Goal: Information Seeking & Learning: Learn about a topic

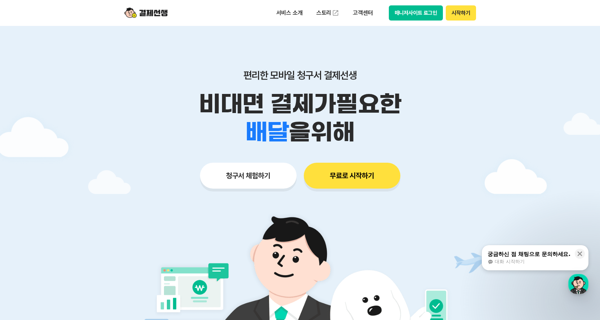
click at [410, 12] on button "매니저사이트 로그인" at bounding box center [416, 12] width 54 height 15
click at [339, 174] on button "무료로 시작하기" at bounding box center [352, 176] width 97 height 26
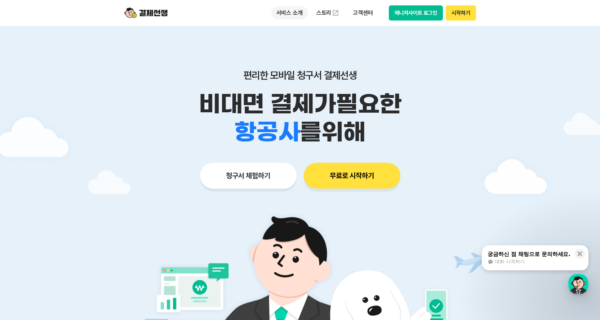
click at [298, 12] on p "서비스 소개" at bounding box center [289, 12] width 36 height 13
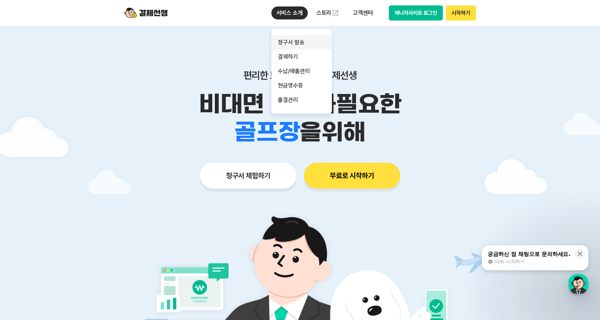
click at [297, 43] on link "청구서 발송" at bounding box center [301, 42] width 61 height 14
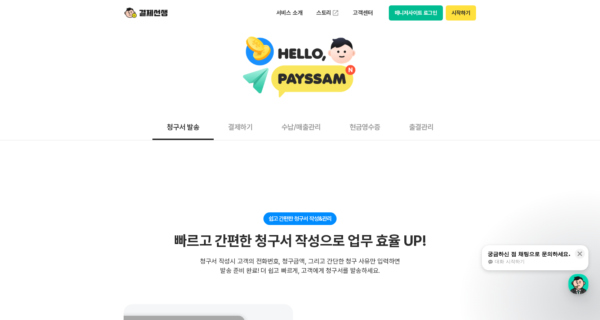
click at [467, 15] on button "시작하기" at bounding box center [461, 12] width 30 height 15
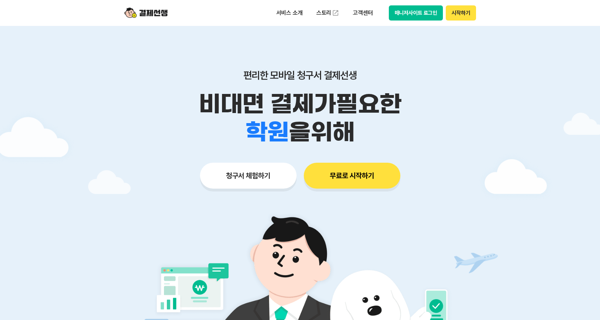
click at [410, 13] on button "매니저사이트 로그인" at bounding box center [416, 12] width 54 height 15
